Goal: Check status: Check status

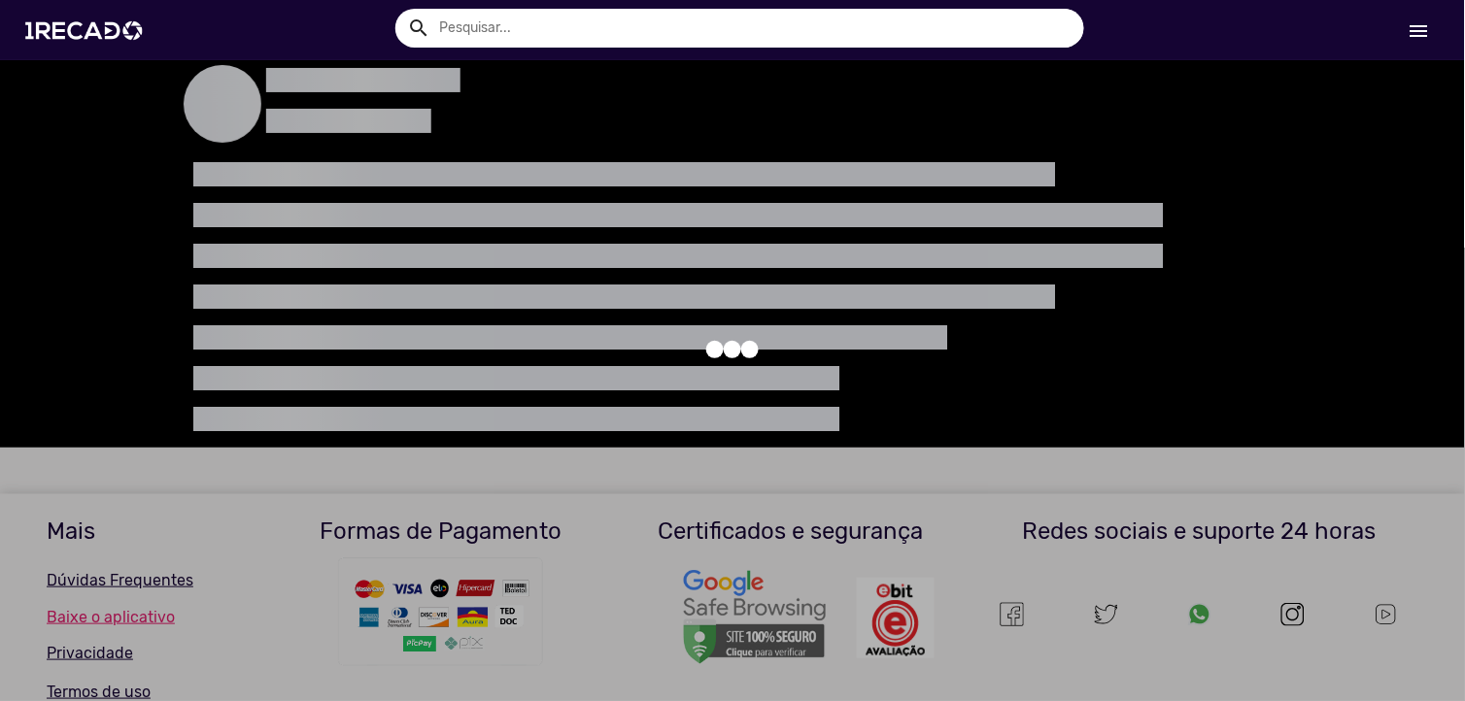
click at [1428, 35] on mat-icon "menu" at bounding box center [1419, 30] width 23 height 23
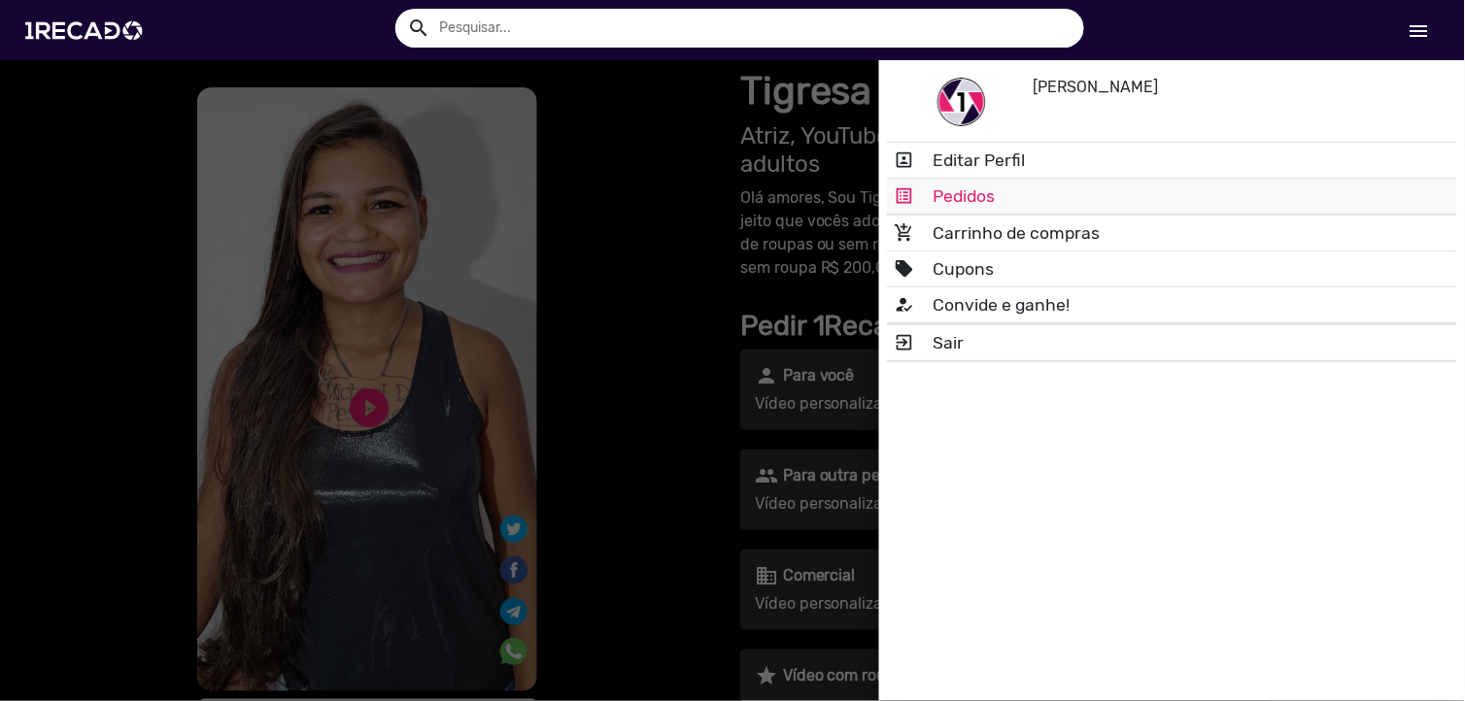
click at [1053, 182] on link "list_alt Pedidos" at bounding box center [1172, 196] width 570 height 35
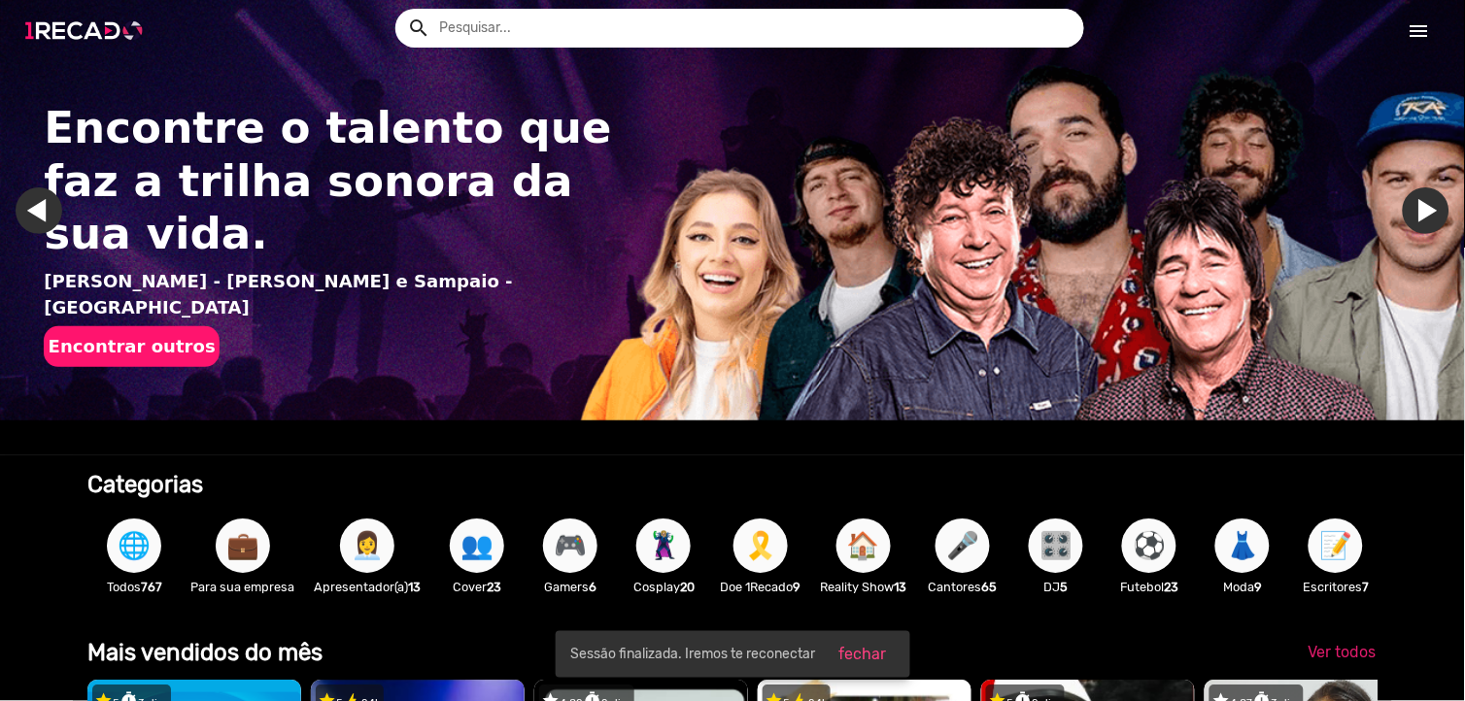
click at [76, 34] on img at bounding box center [88, 30] width 147 height 83
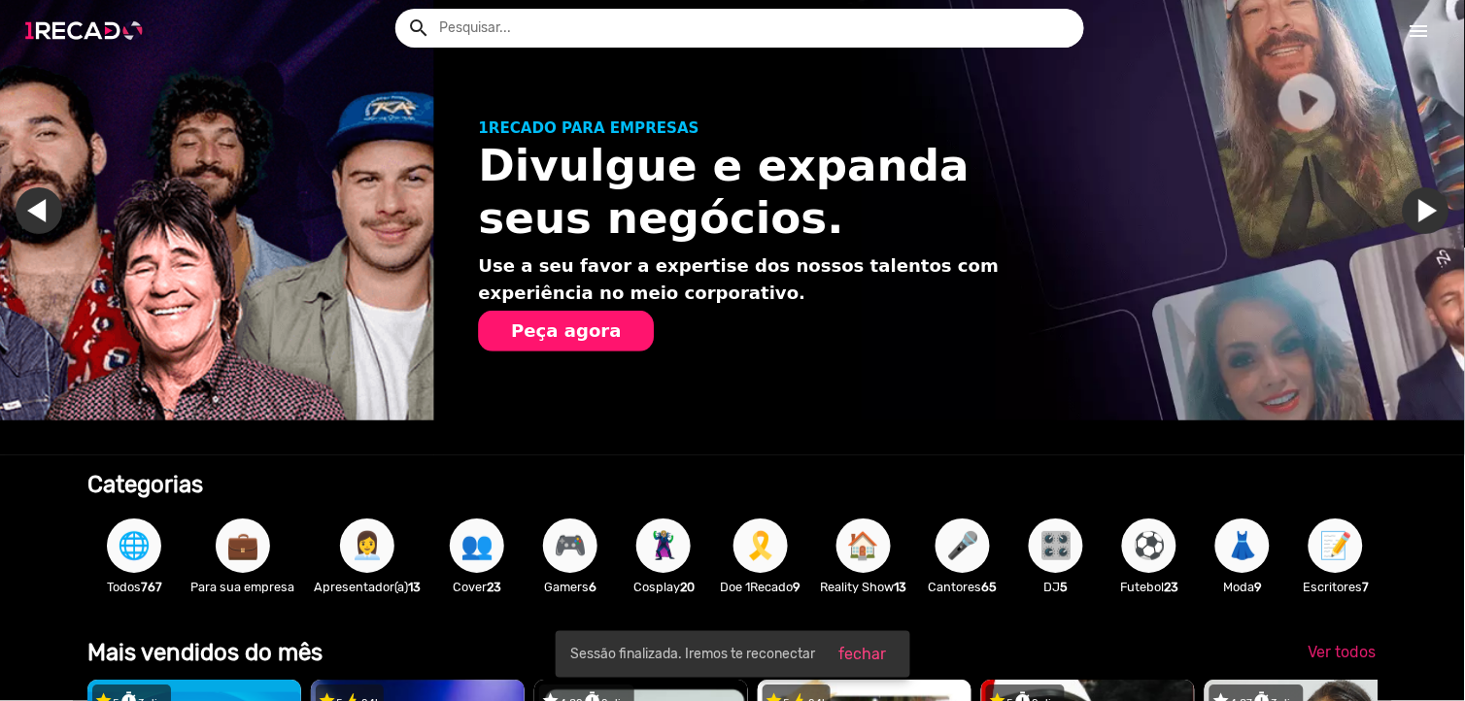
click at [78, 40] on img at bounding box center [88, 30] width 147 height 83
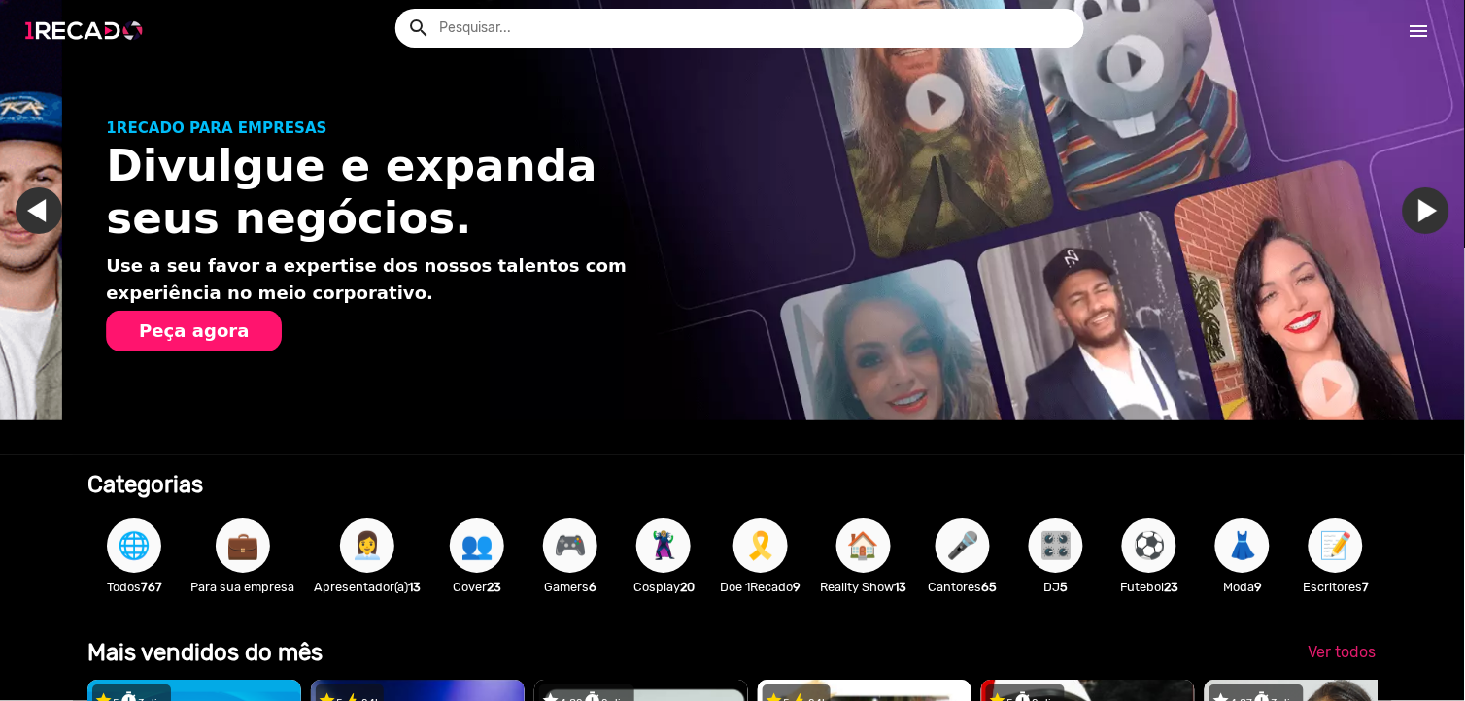
scroll to position [0, 1450]
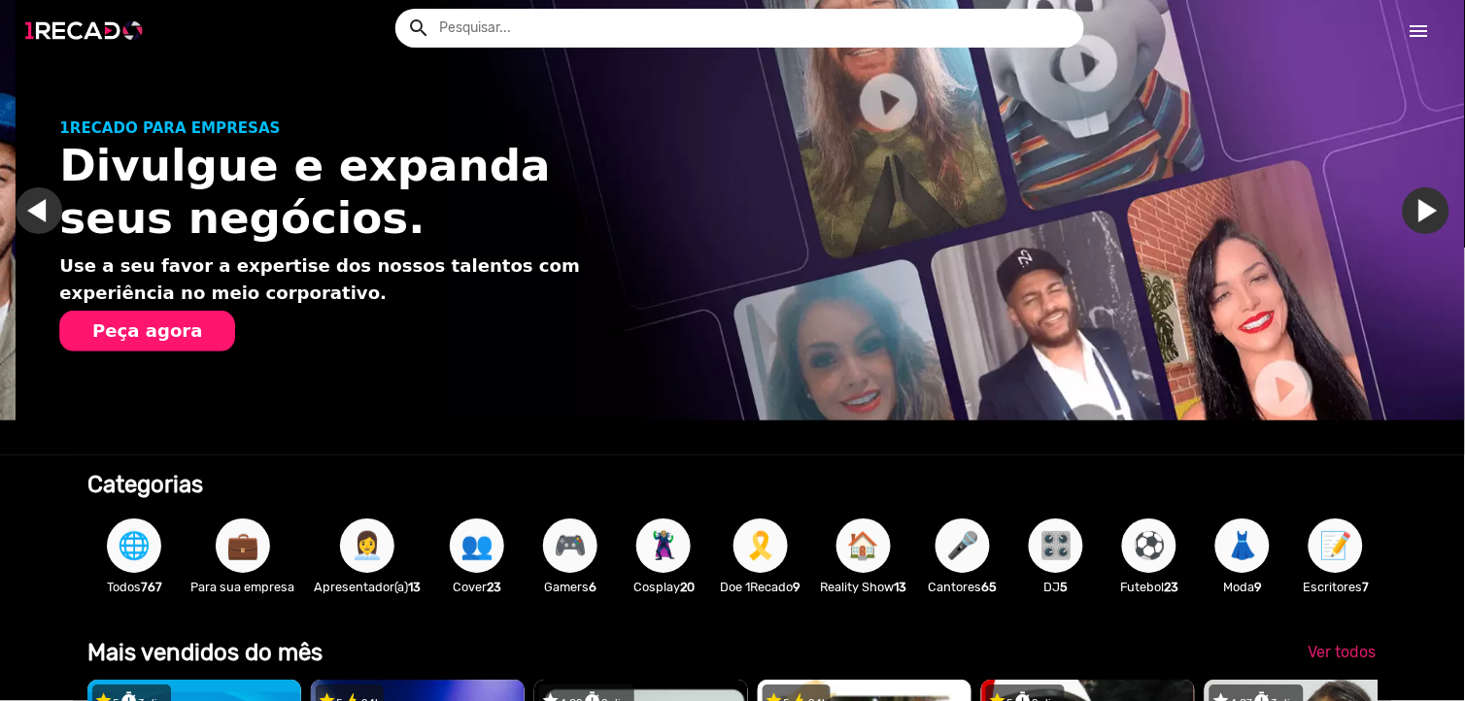
click at [78, 40] on img at bounding box center [88, 30] width 147 height 83
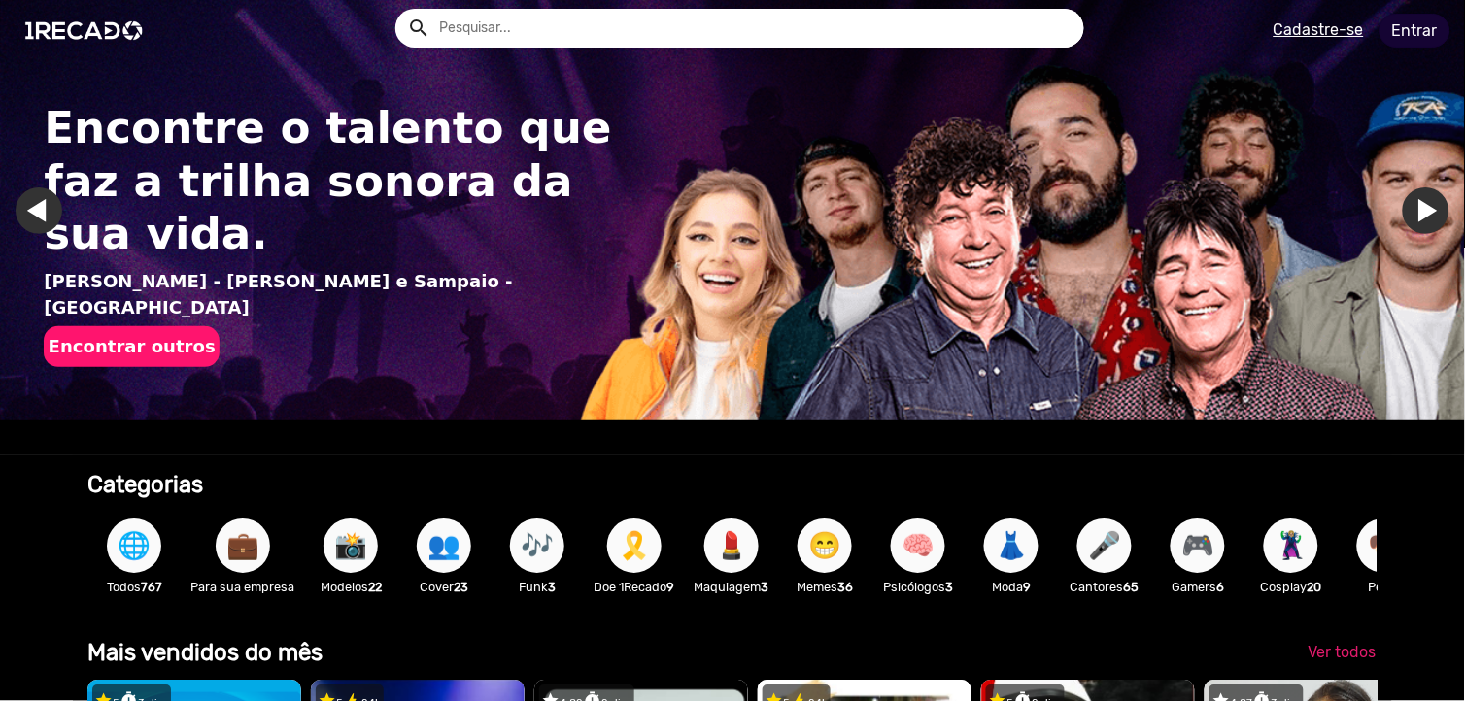
click at [1405, 33] on link "Entrar" at bounding box center [1415, 31] width 71 height 34
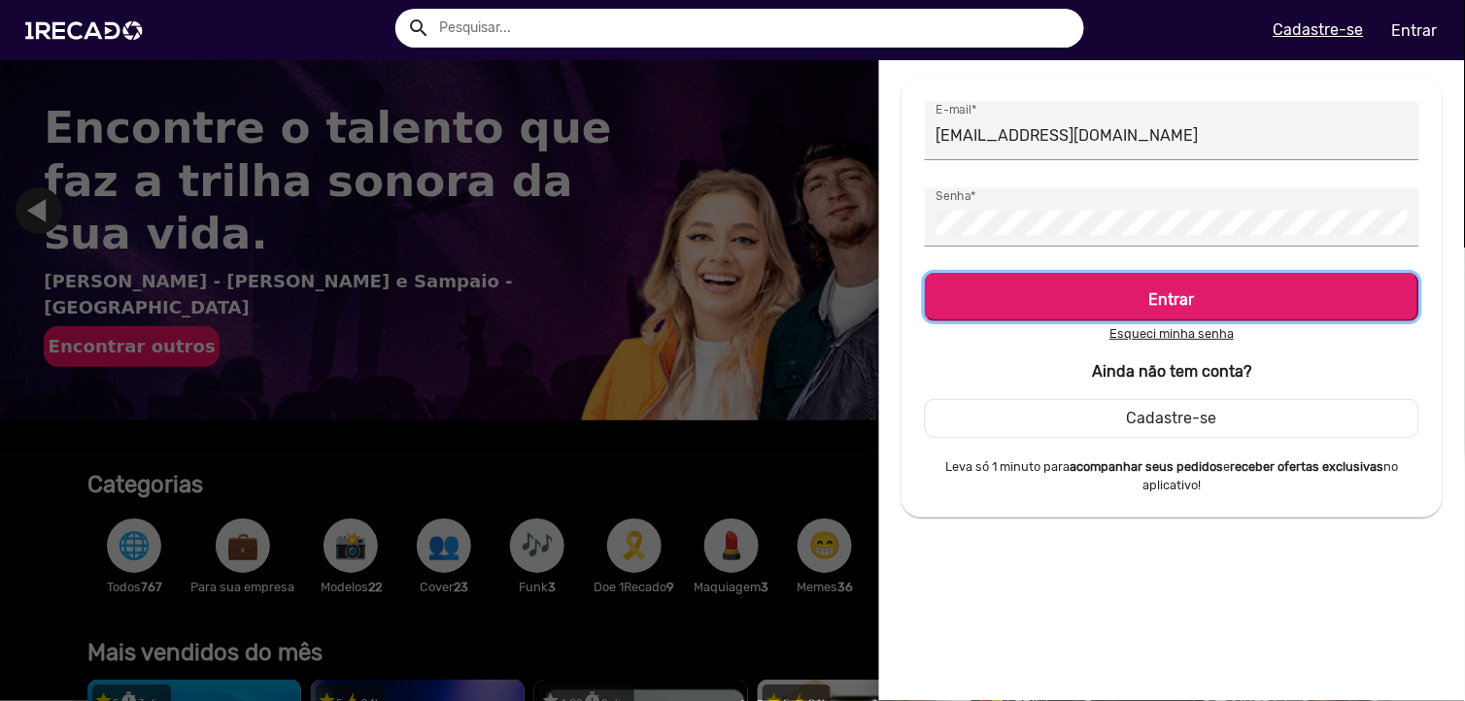
click at [1035, 291] on h5 "Entrar" at bounding box center [1172, 296] width 460 height 26
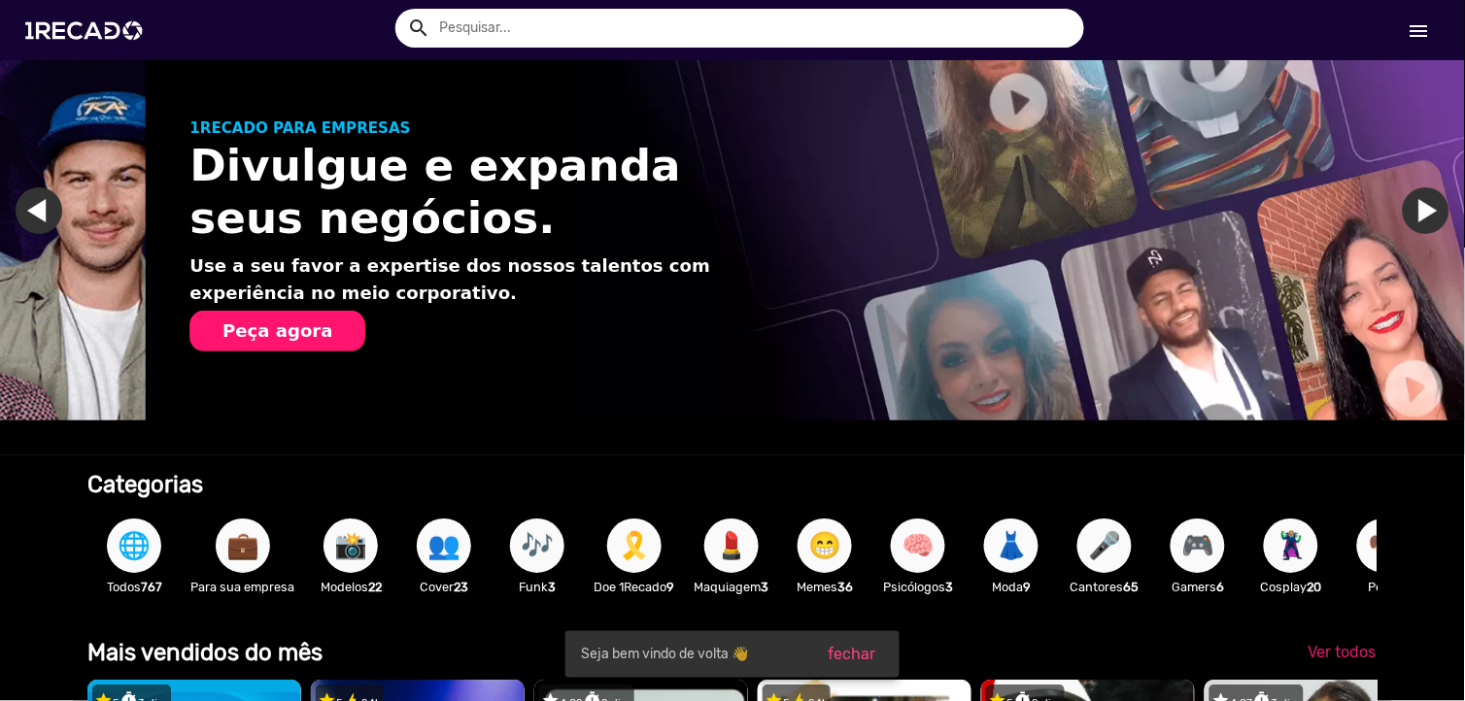
click at [1424, 35] on mat-icon "menu" at bounding box center [1419, 30] width 23 height 23
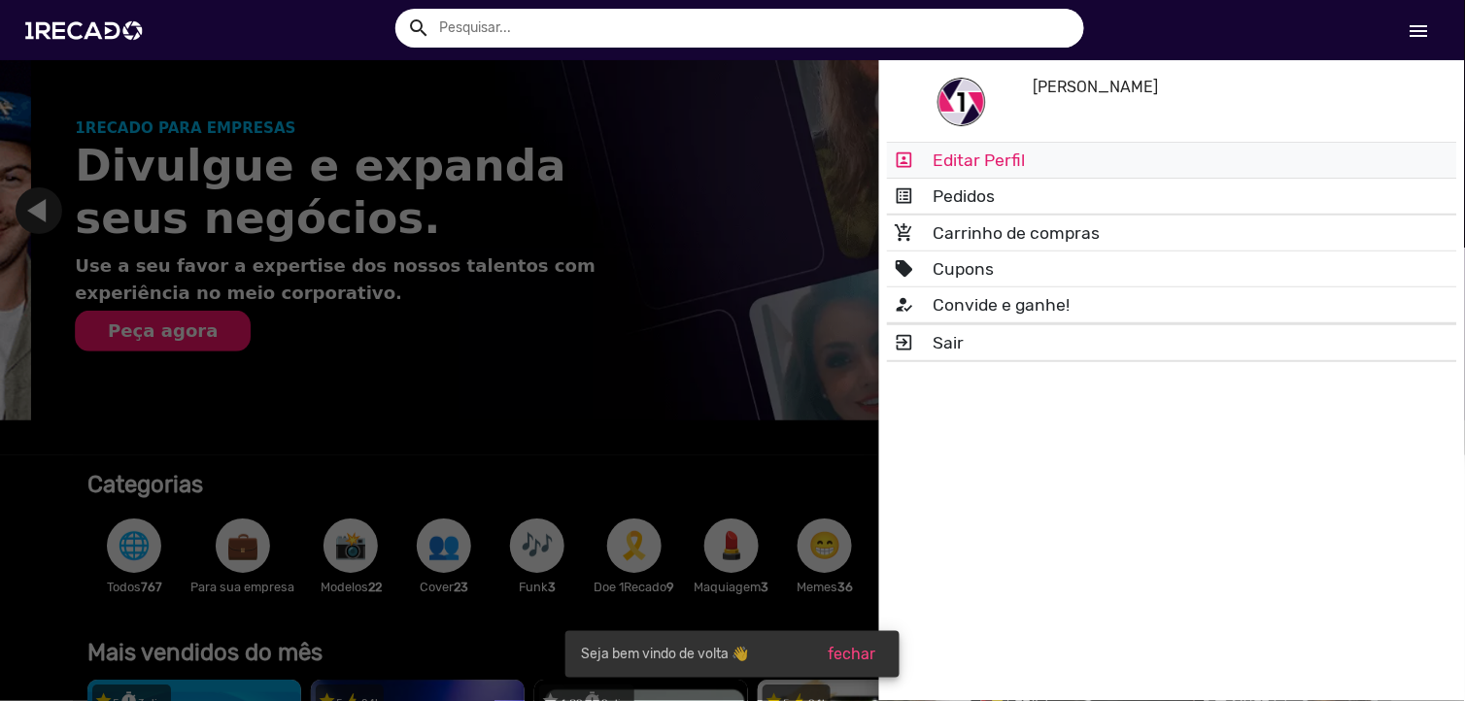
scroll to position [0, 1450]
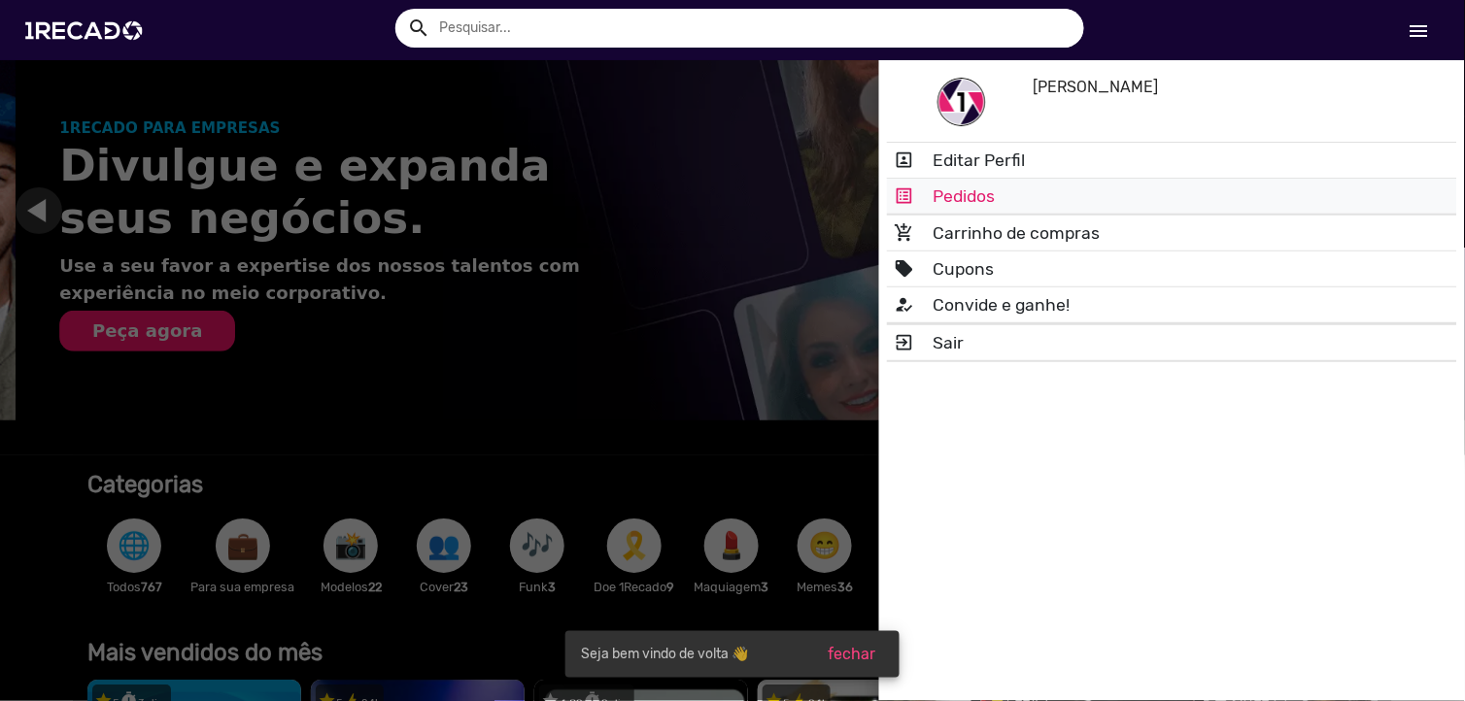
click at [958, 199] on link "list_alt Pedidos" at bounding box center [1172, 196] width 570 height 35
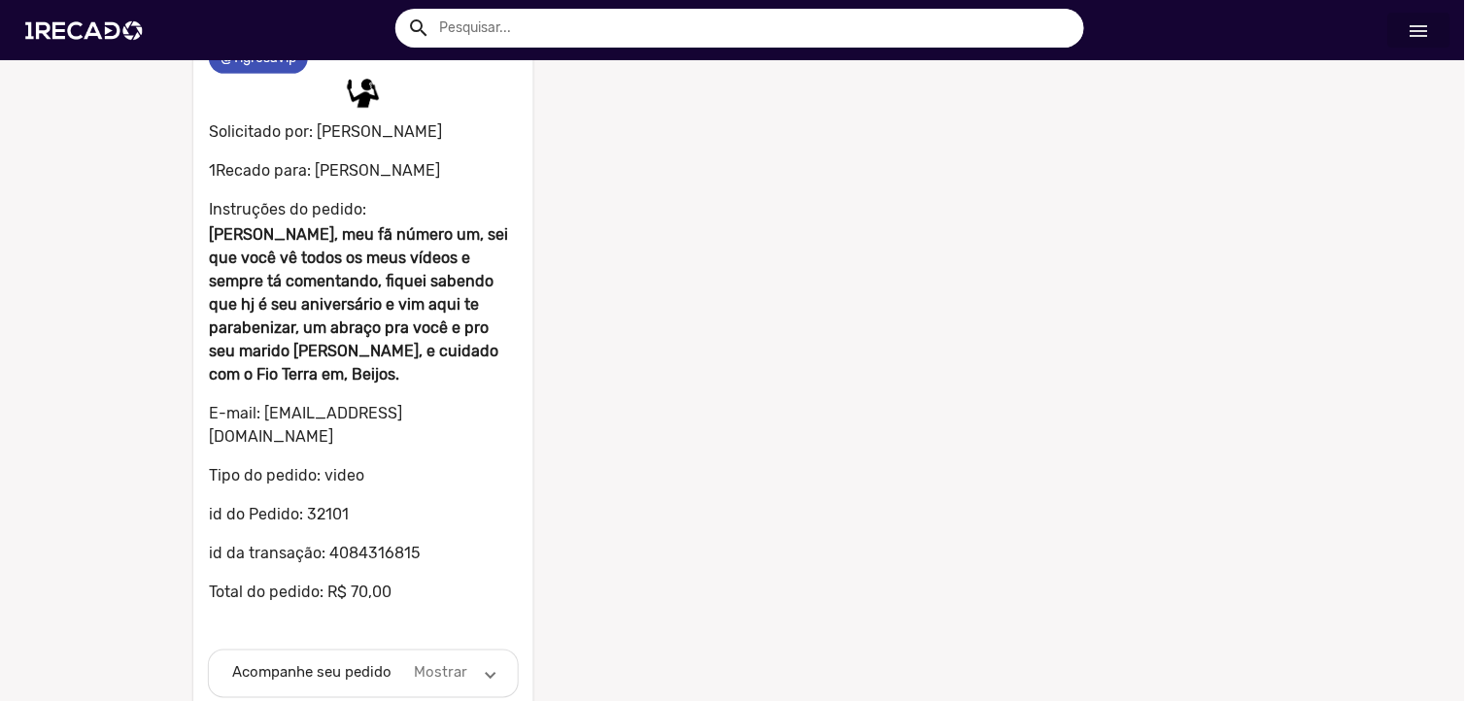
scroll to position [156, 0]
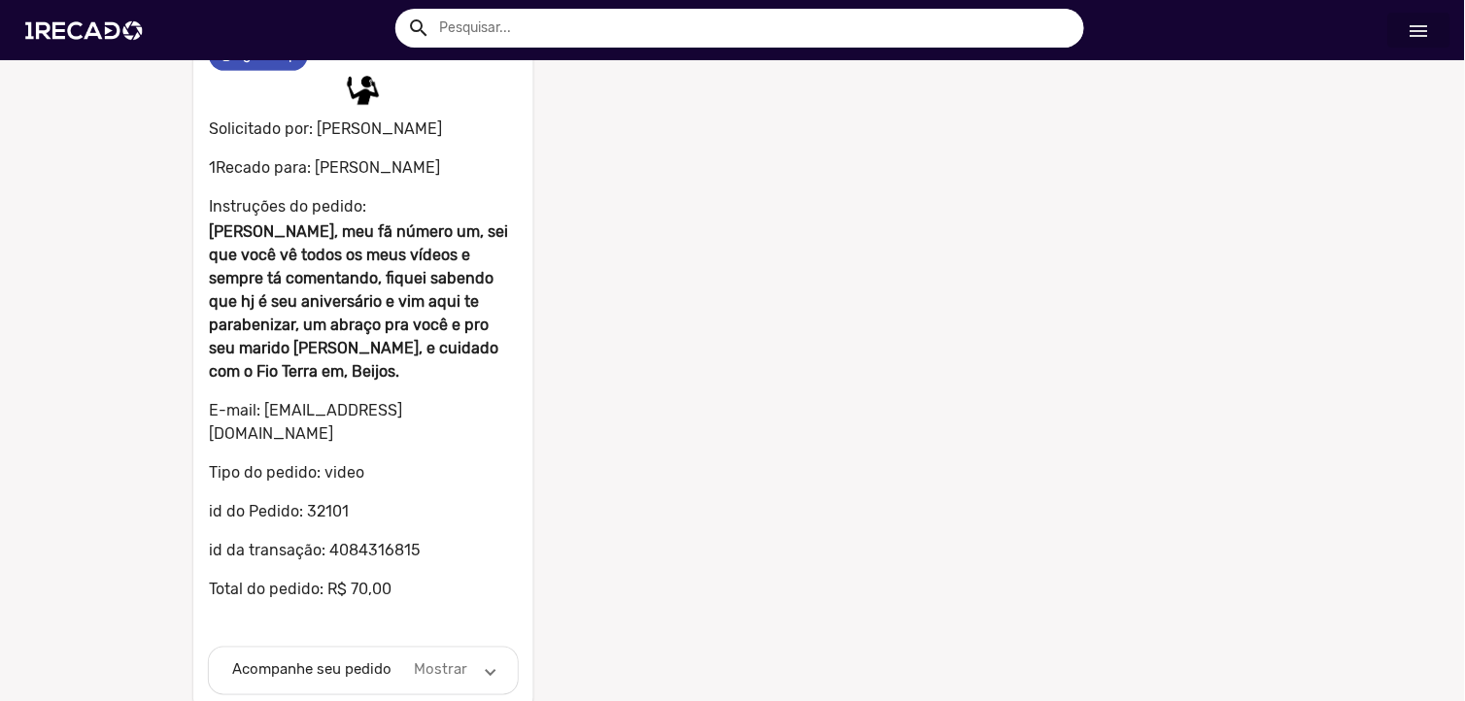
click at [454, 660] on mat-panel-description "Mostrar" at bounding box center [441, 671] width 60 height 22
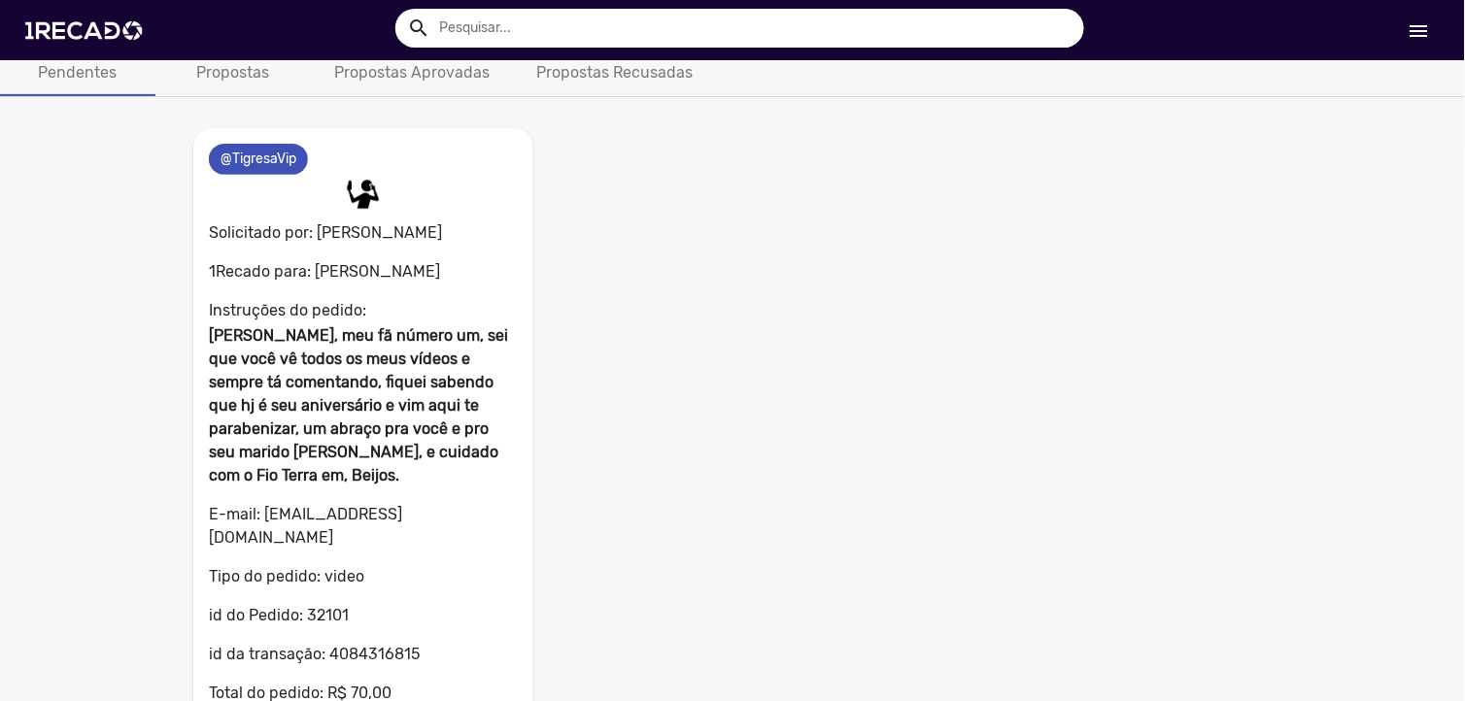
scroll to position [160, 0]
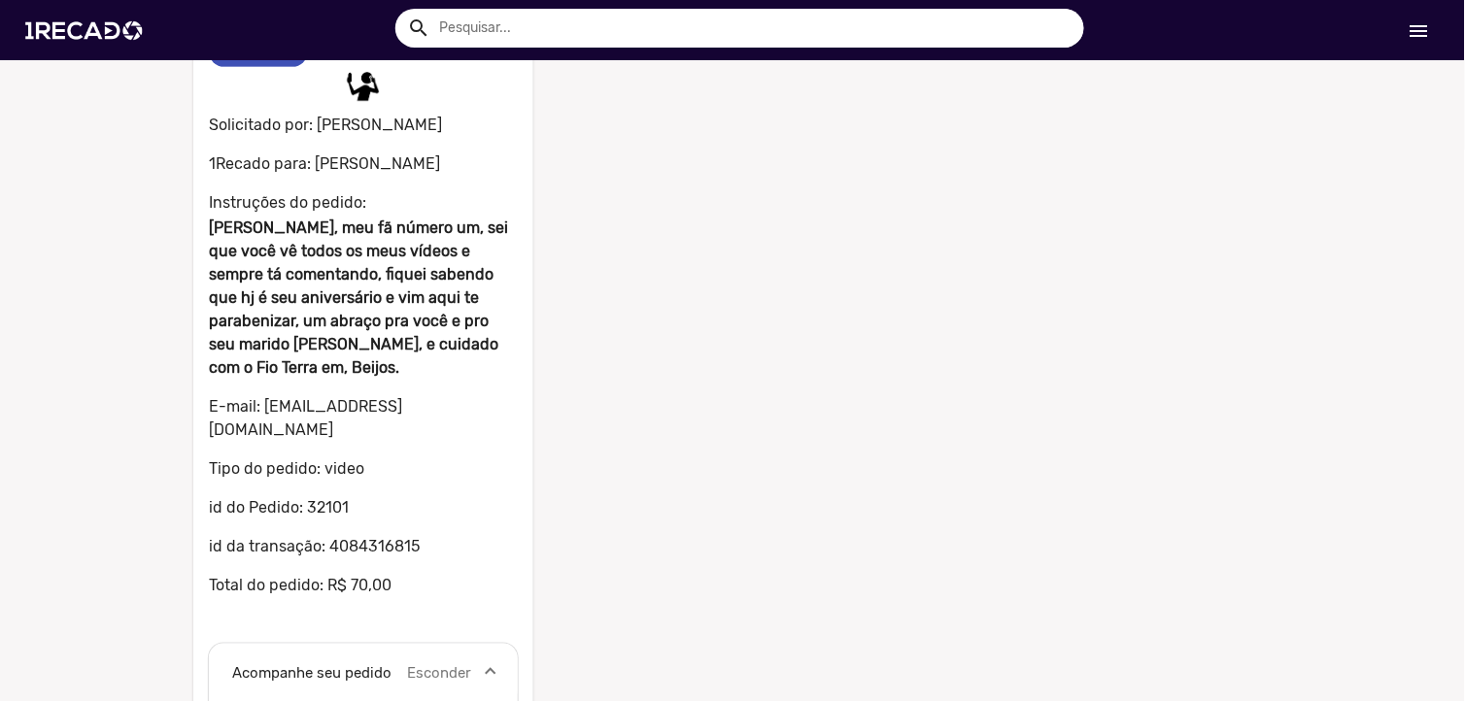
click at [487, 664] on span at bounding box center [491, 675] width 8 height 22
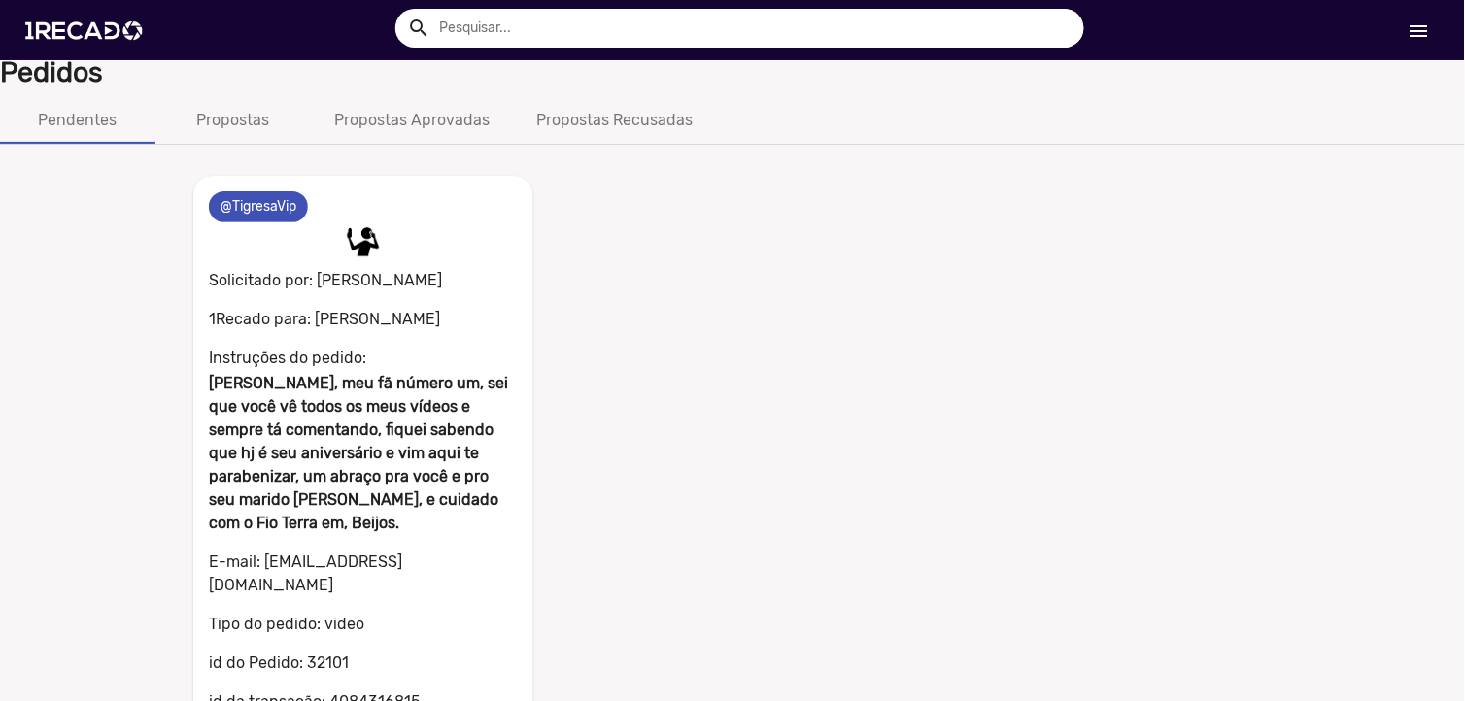
scroll to position [0, 0]
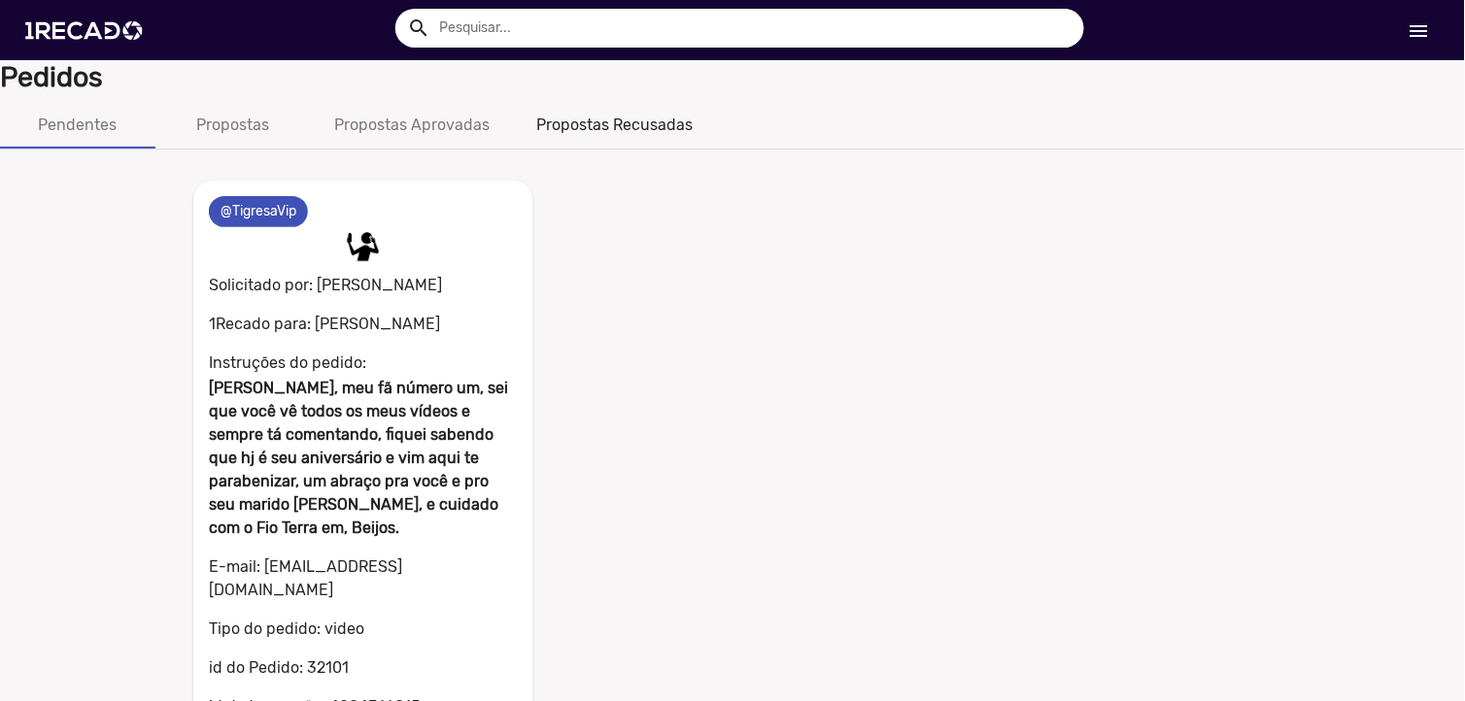
drag, startPoint x: 623, startPoint y: 122, endPoint x: 590, endPoint y: 124, distance: 33.1
click at [622, 122] on div "Propostas Recusadas" at bounding box center [614, 125] width 156 height 23
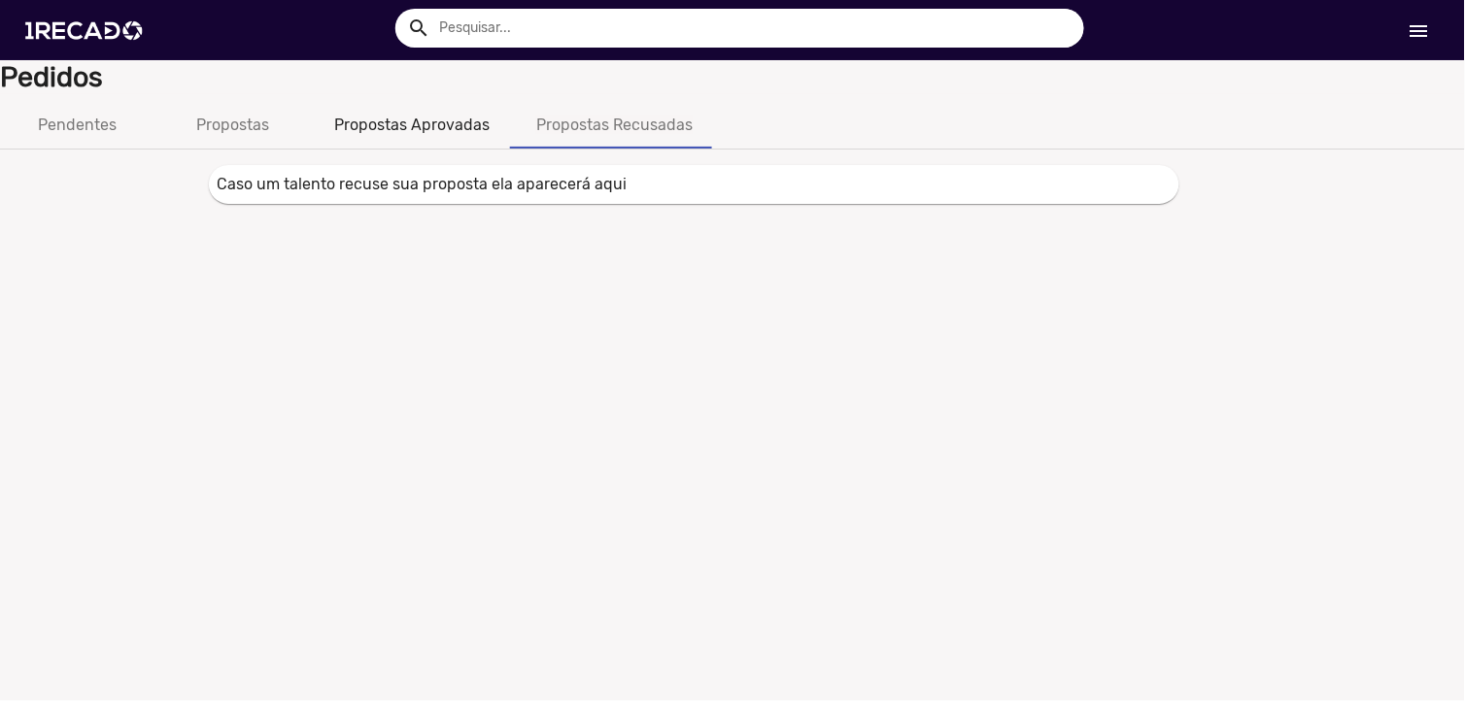
click at [454, 128] on div "Propostas Aprovadas" at bounding box center [411, 125] width 155 height 23
click at [280, 132] on div "Propostas" at bounding box center [232, 125] width 155 height 47
click at [58, 136] on div "Pendentes" at bounding box center [78, 125] width 79 height 23
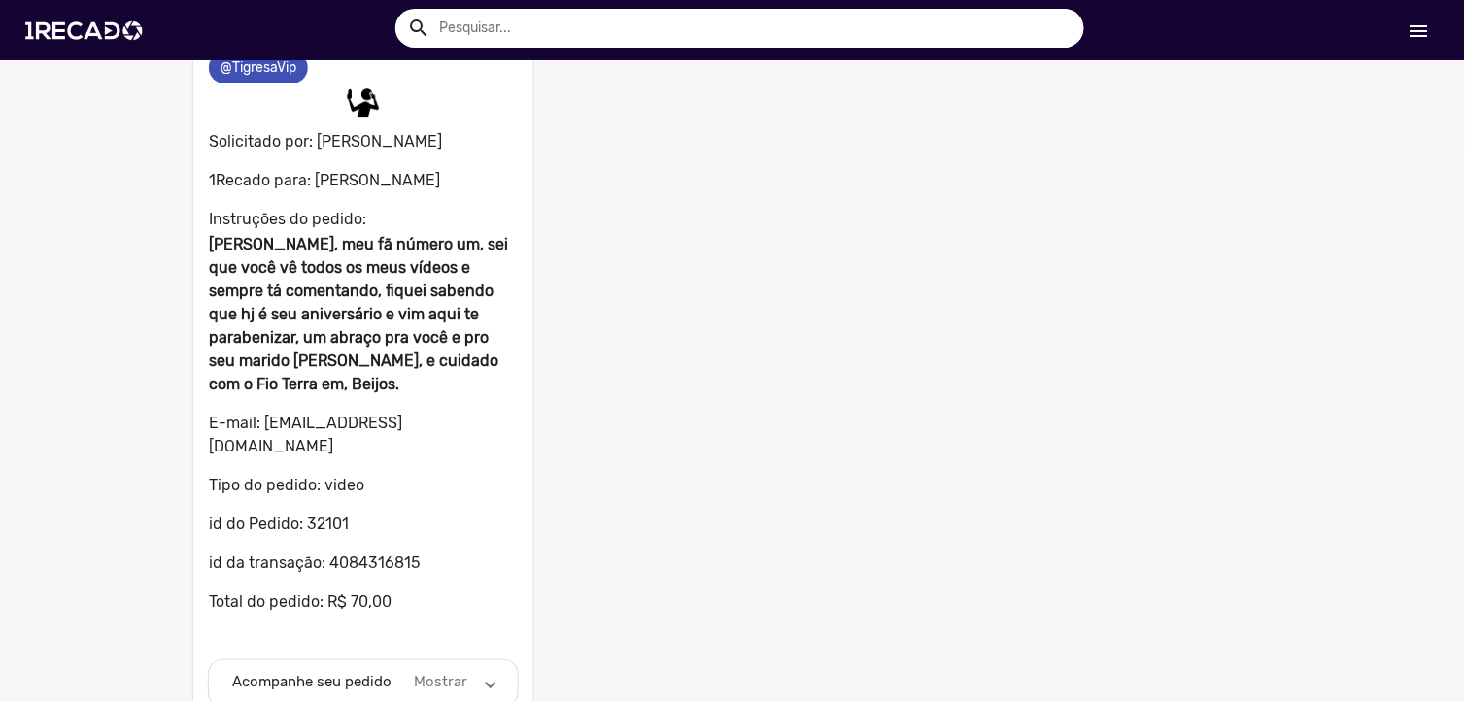
scroll to position [156, 0]
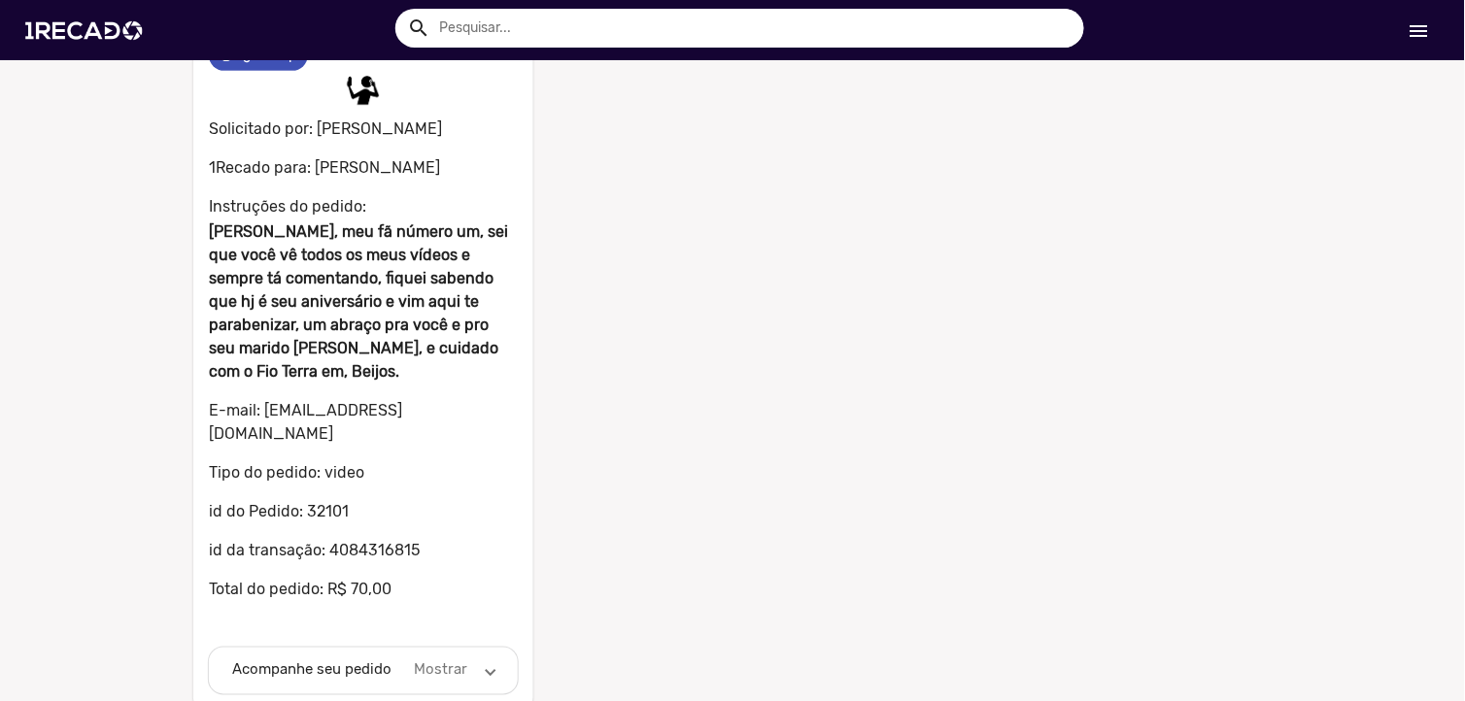
click at [222, 462] on p "Tipo do pedido: video" at bounding box center [363, 473] width 309 height 23
drag, startPoint x: 299, startPoint y: 398, endPoint x: 345, endPoint y: 369, distance: 54.2
click at [336, 373] on mat-card "0 @TigresaVip 0 Solicitado por: [PERSON_NAME] 1Recado para: [PERSON_NAME] Instr…" at bounding box center [363, 371] width 340 height 694
click at [451, 660] on mat-panel-description "Mostrar" at bounding box center [441, 671] width 60 height 22
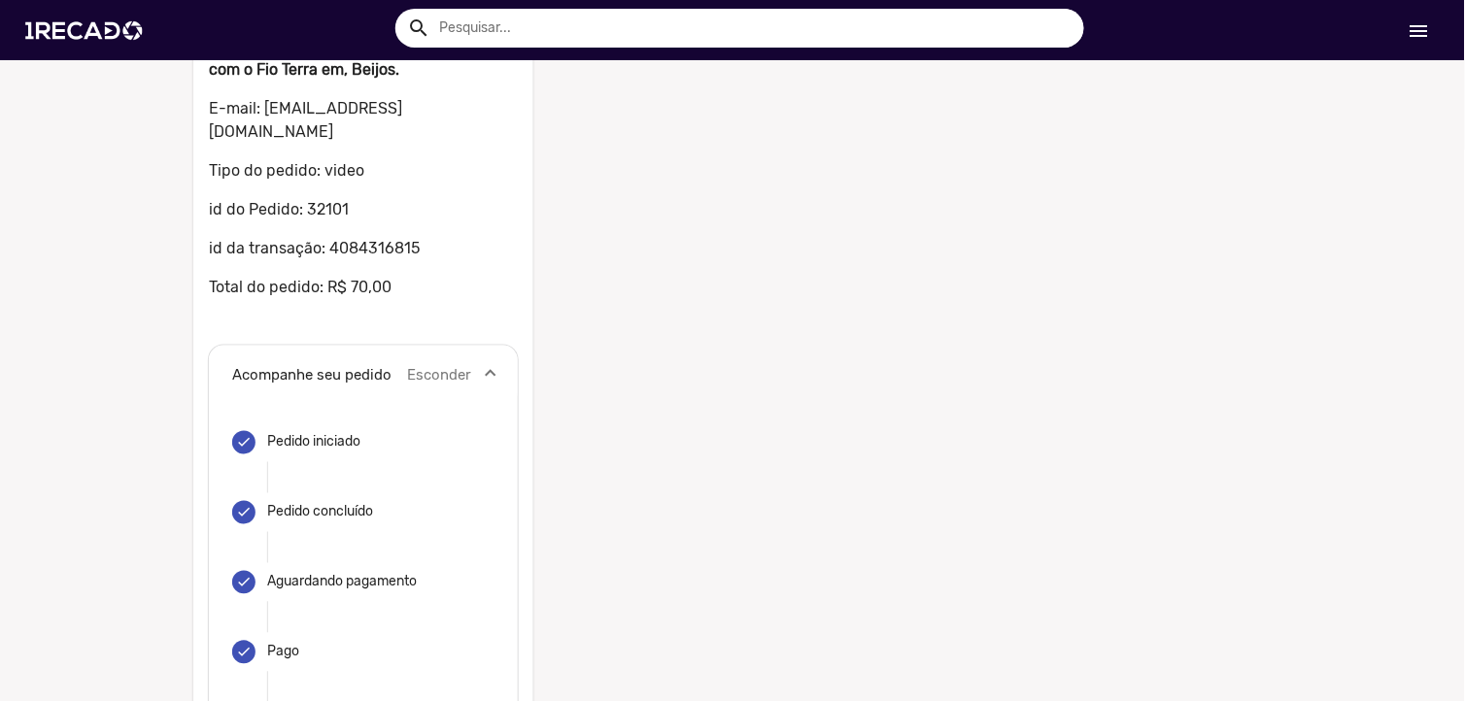
scroll to position [480, 0]
